Goal: Task Accomplishment & Management: Manage account settings

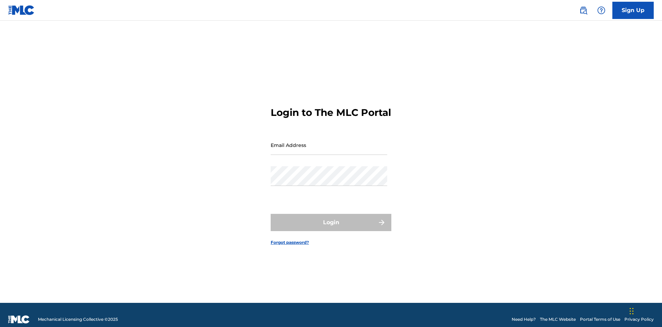
scroll to position [9, 0]
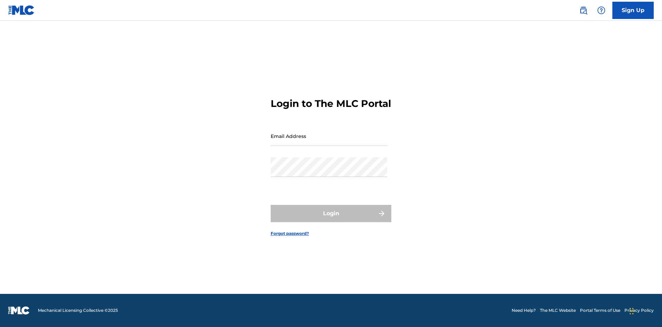
click at [329, 142] on input "Email Address" at bounding box center [329, 136] width 117 height 20
type input "[EMAIL_ADDRESS][DOMAIN_NAME]"
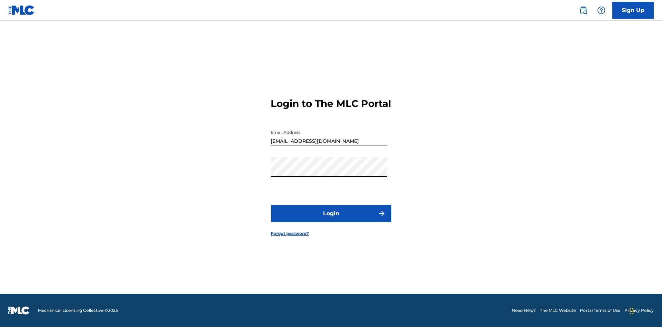
click at [331, 219] on button "Login" at bounding box center [331, 213] width 121 height 17
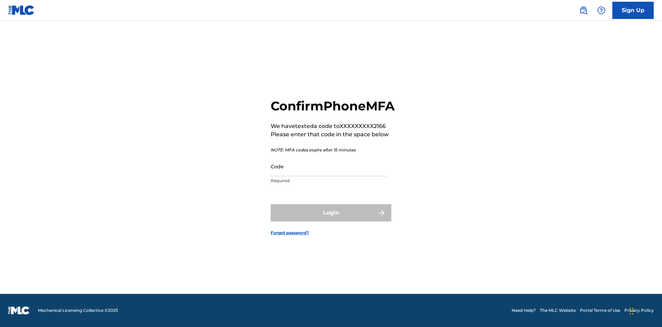
click at [329, 174] on input "Code" at bounding box center [329, 167] width 117 height 20
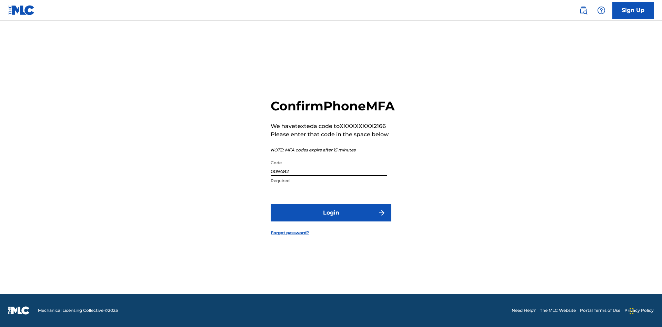
type input "009482"
click at [331, 220] on button "Login" at bounding box center [331, 212] width 121 height 17
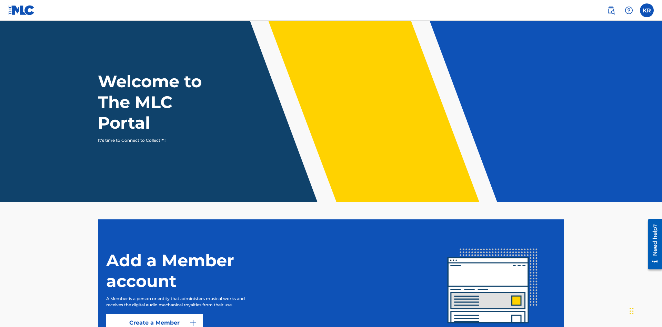
click at [647, 10] on label at bounding box center [647, 10] width 14 height 14
click at [647, 10] on input "KR [PERSON_NAME] [EMAIL_ADDRESS][DOMAIN_NAME] Notification Preferences Profile …" at bounding box center [647, 10] width 0 height 0
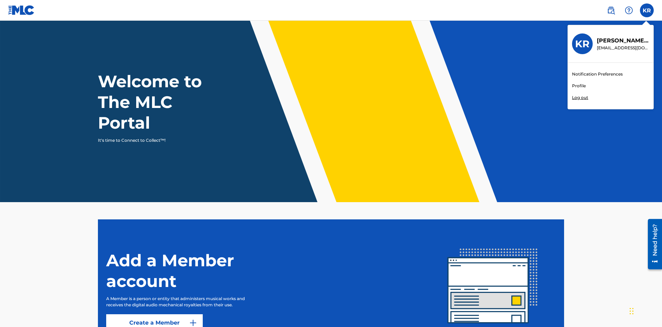
scroll to position [41, 0]
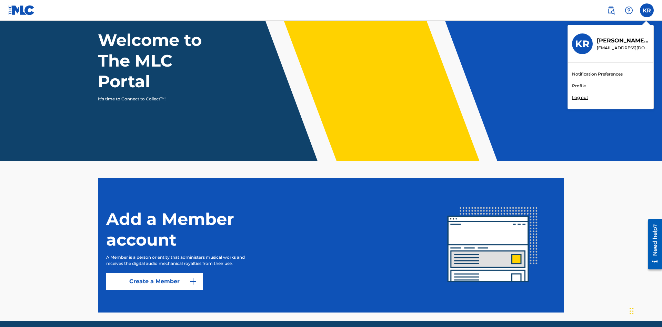
click at [579, 86] on link "Profile" at bounding box center [579, 86] width 14 height 6
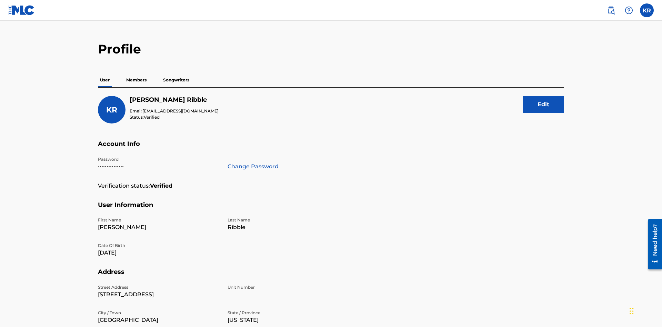
scroll to position [133, 0]
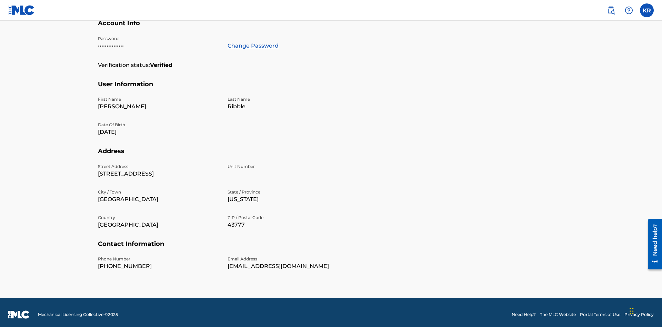
click at [253, 46] on link "Change Password" at bounding box center [253, 46] width 51 height 8
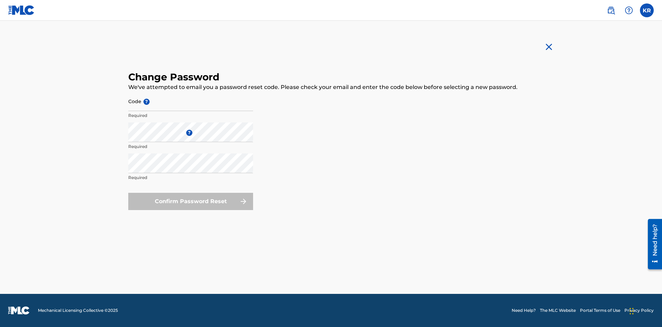
click at [191, 101] on input "Code ?" at bounding box center [190, 101] width 125 height 20
type input "e717b5676a1ea52ea0fd476ddb8c57ee"
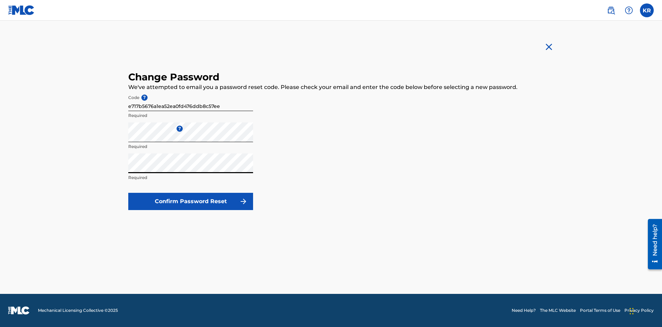
click at [191, 201] on button "Confirm Password Reset" at bounding box center [190, 201] width 125 height 17
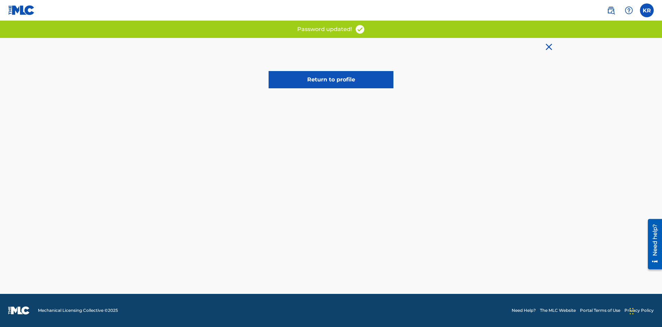
click at [331, 80] on link "Return to profile" at bounding box center [331, 79] width 125 height 17
